Goal: Task Accomplishment & Management: Manage account settings

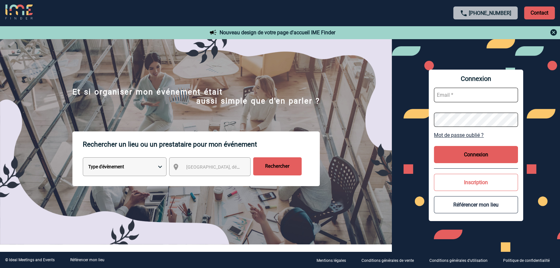
type input "gvacher@ime-groupe.com"
click at [467, 154] on button "Connexion" at bounding box center [476, 154] width 84 height 17
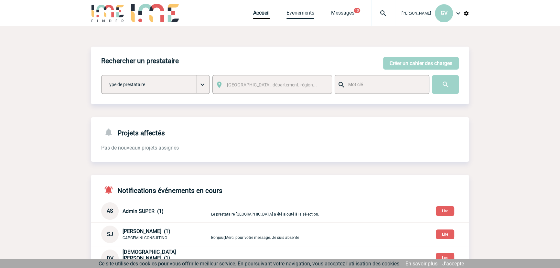
click at [309, 12] on link "Evénements" at bounding box center [300, 14] width 28 height 9
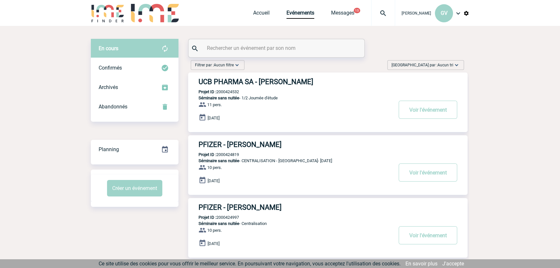
click at [266, 47] on input "text" at bounding box center [277, 47] width 144 height 9
paste input "2000425030"
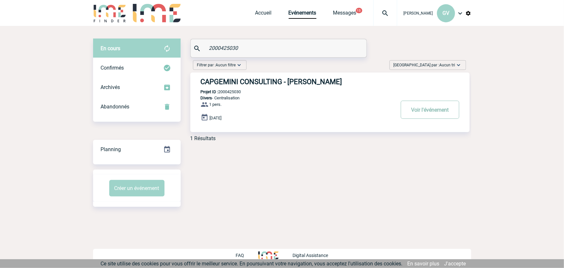
type input "2000425030"
click at [417, 109] on button "Voir l'événement" at bounding box center [430, 110] width 59 height 18
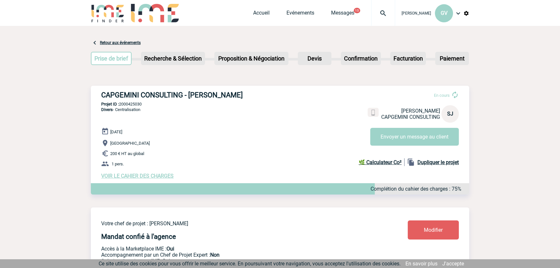
click at [165, 174] on div "[DATE] [GEOGRAPHIC_DATA] 200 € HT au global 1 pers. VOIR LE CAHIER DES CHARGES …" at bounding box center [285, 152] width 368 height 51
click at [163, 178] on span "VOIR LE CAHIER DES CHARGES" at bounding box center [137, 176] width 72 height 6
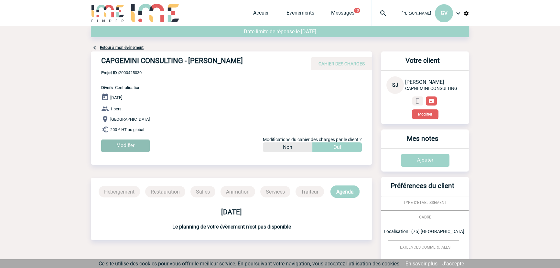
click at [140, 148] on input "Modifier" at bounding box center [125, 145] width 49 height 13
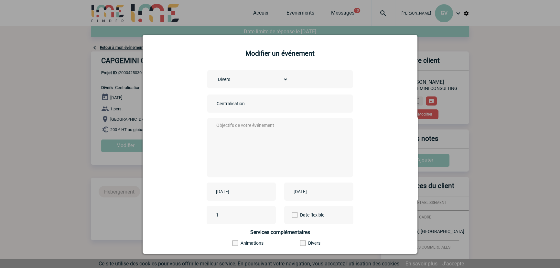
click at [248, 190] on input "[DATE]" at bounding box center [236, 191] width 45 height 8
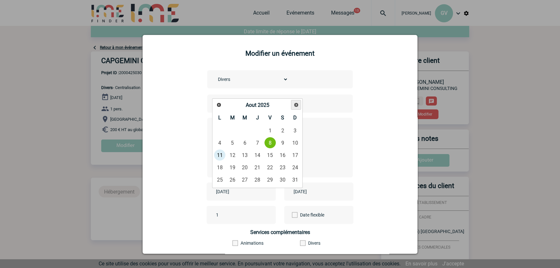
click at [295, 109] on link "Suivant" at bounding box center [296, 105] width 10 height 10
click at [243, 145] on link "10" at bounding box center [245, 143] width 12 height 12
type input "[DATE]"
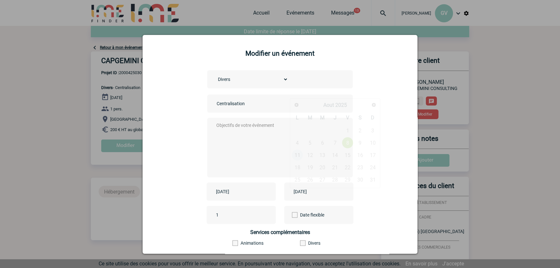
click at [320, 190] on input "[DATE]" at bounding box center [314, 191] width 45 height 8
click at [370, 104] on link "Suivant" at bounding box center [374, 105] width 10 height 10
click at [328, 145] on link "10" at bounding box center [323, 143] width 12 height 12
type input "[DATE]"
click at [517, 124] on div at bounding box center [280, 134] width 560 height 268
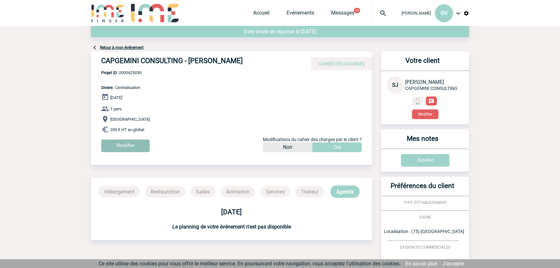
click at [133, 143] on input "Modifier" at bounding box center [125, 145] width 49 height 13
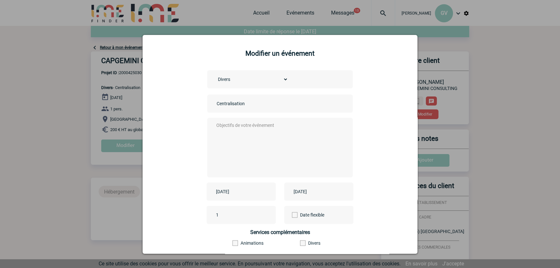
click at [246, 186] on div "[DATE]" at bounding box center [241, 191] width 69 height 18
click at [247, 191] on input "[DATE]" at bounding box center [236, 191] width 45 height 8
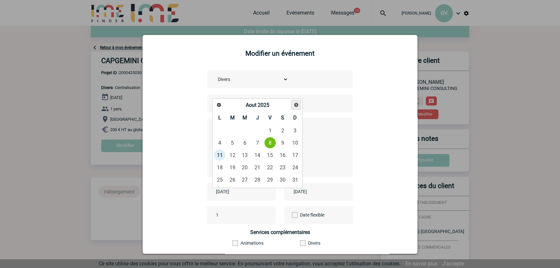
click at [294, 105] on span "Suivant" at bounding box center [296, 104] width 5 height 5
click at [247, 146] on link "10" at bounding box center [245, 143] width 12 height 12
type input "[DATE]"
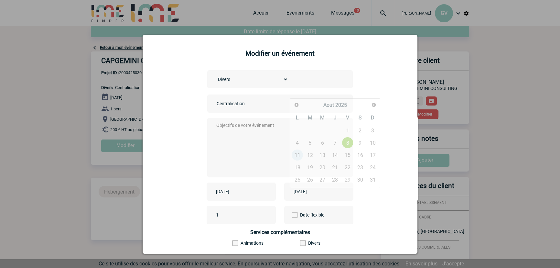
click at [304, 189] on input "[DATE]" at bounding box center [314, 191] width 45 height 8
click at [371, 105] on link "Suivant" at bounding box center [374, 105] width 10 height 10
click at [317, 142] on link "10" at bounding box center [323, 143] width 12 height 12
type input "[DATE]"
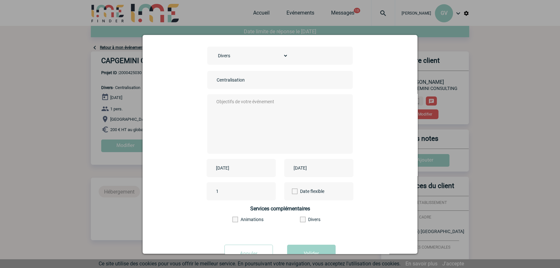
scroll to position [48, 0]
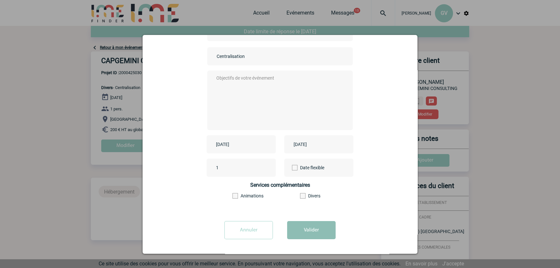
click at [314, 230] on button "Valider" at bounding box center [311, 230] width 49 height 18
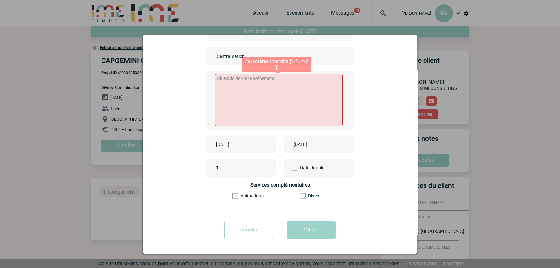
click at [260, 102] on textarea at bounding box center [279, 100] width 128 height 52
type textarea "."
click at [293, 243] on div "Annuler Valider" at bounding box center [280, 232] width 259 height 23
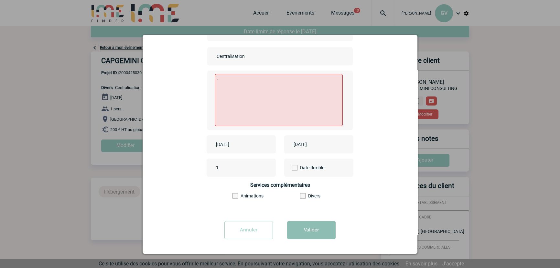
click at [295, 231] on button "Valider" at bounding box center [311, 230] width 49 height 18
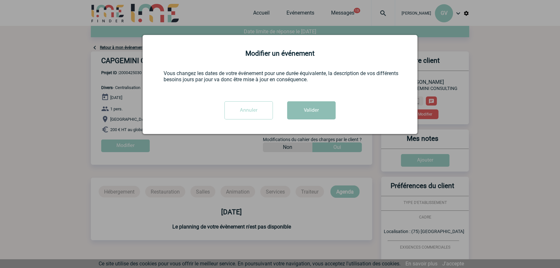
click at [301, 112] on button "Valider" at bounding box center [311, 110] width 49 height 18
